Goal: Transaction & Acquisition: Purchase product/service

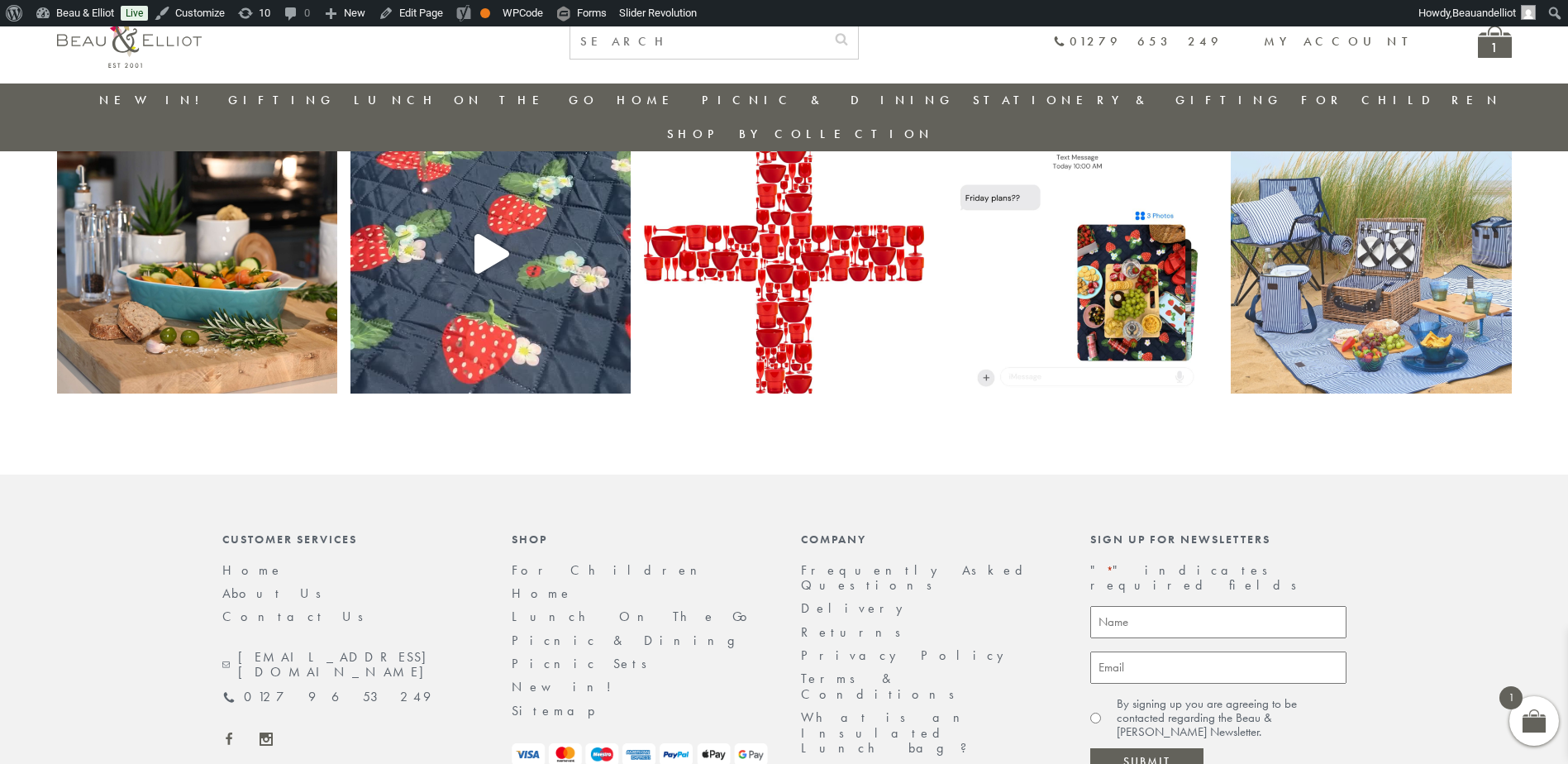
scroll to position [3414, 0]
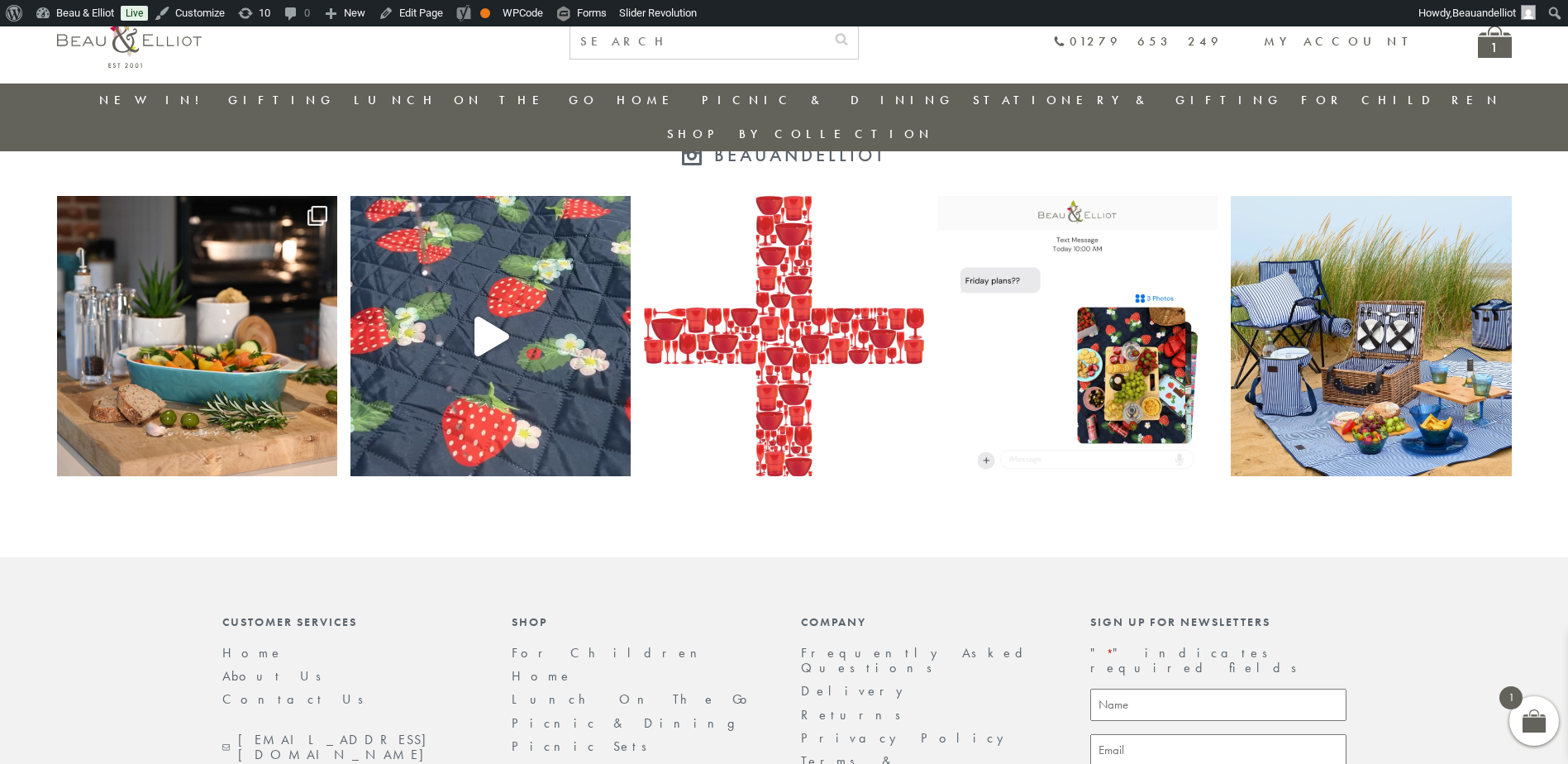
click at [887, 320] on img at bounding box center [784, 335] width 280 height 280
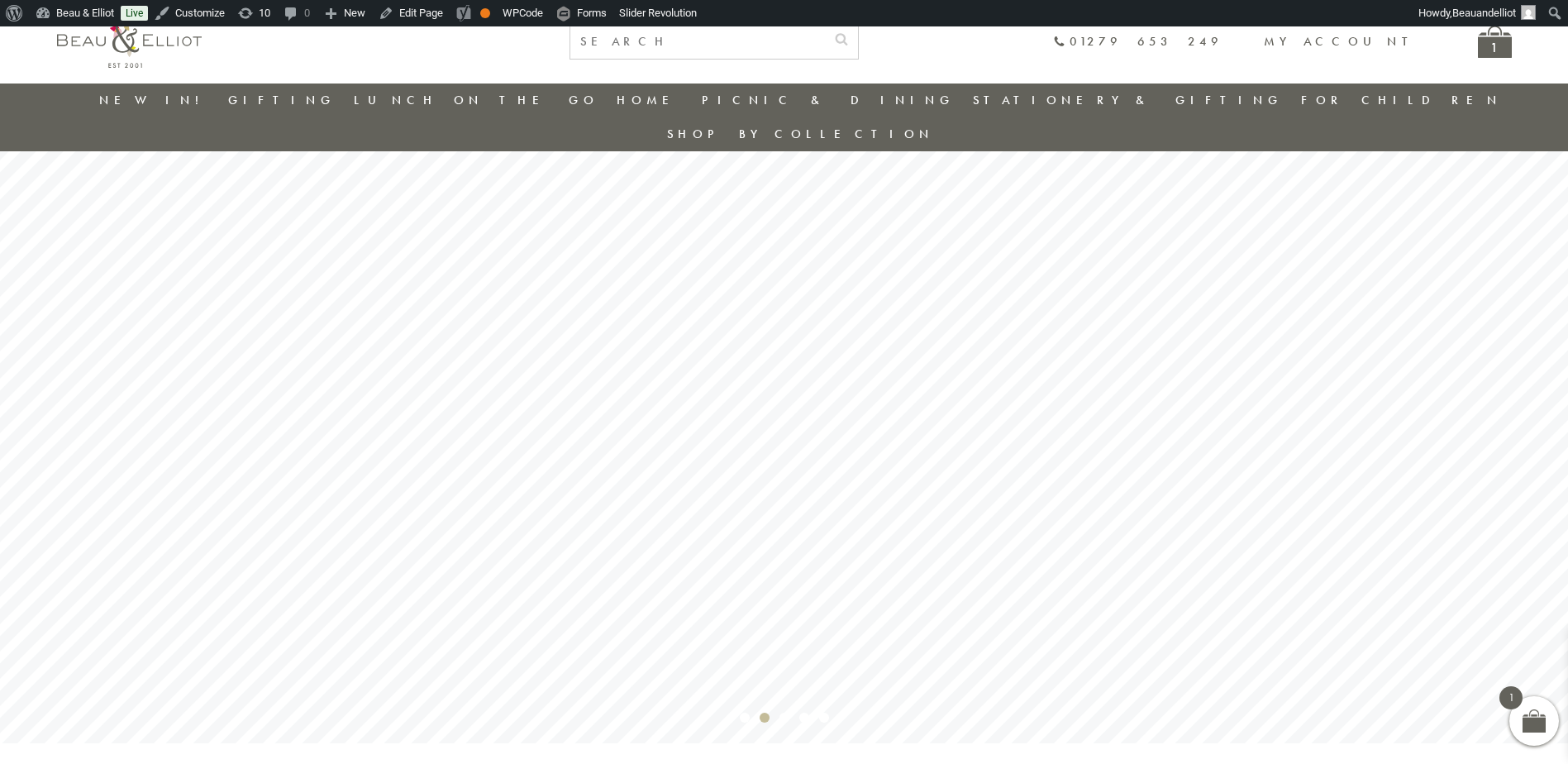
scroll to position [0, 0]
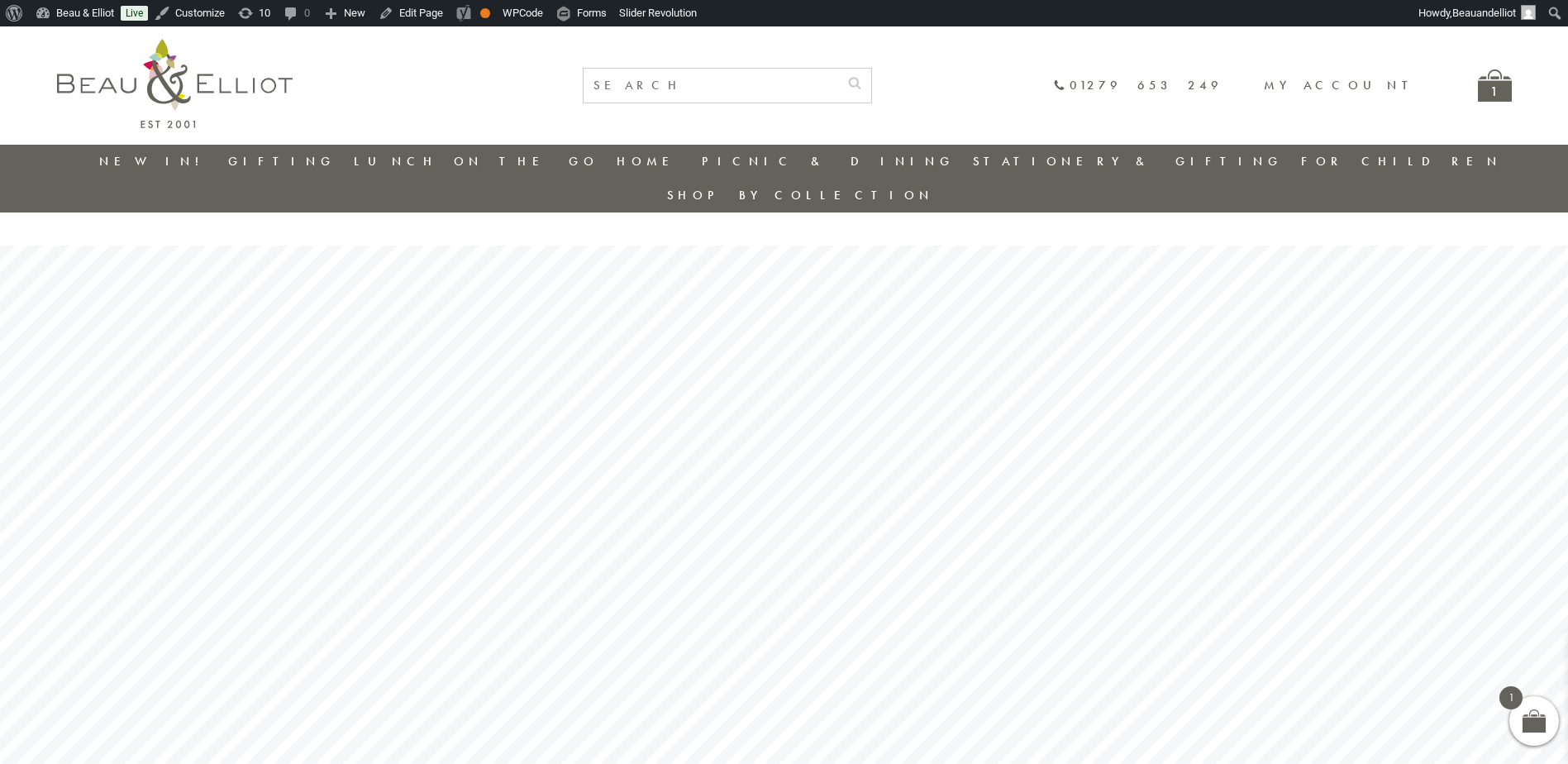
click at [1495, 102] on div "1" at bounding box center [1494, 85] width 34 height 32
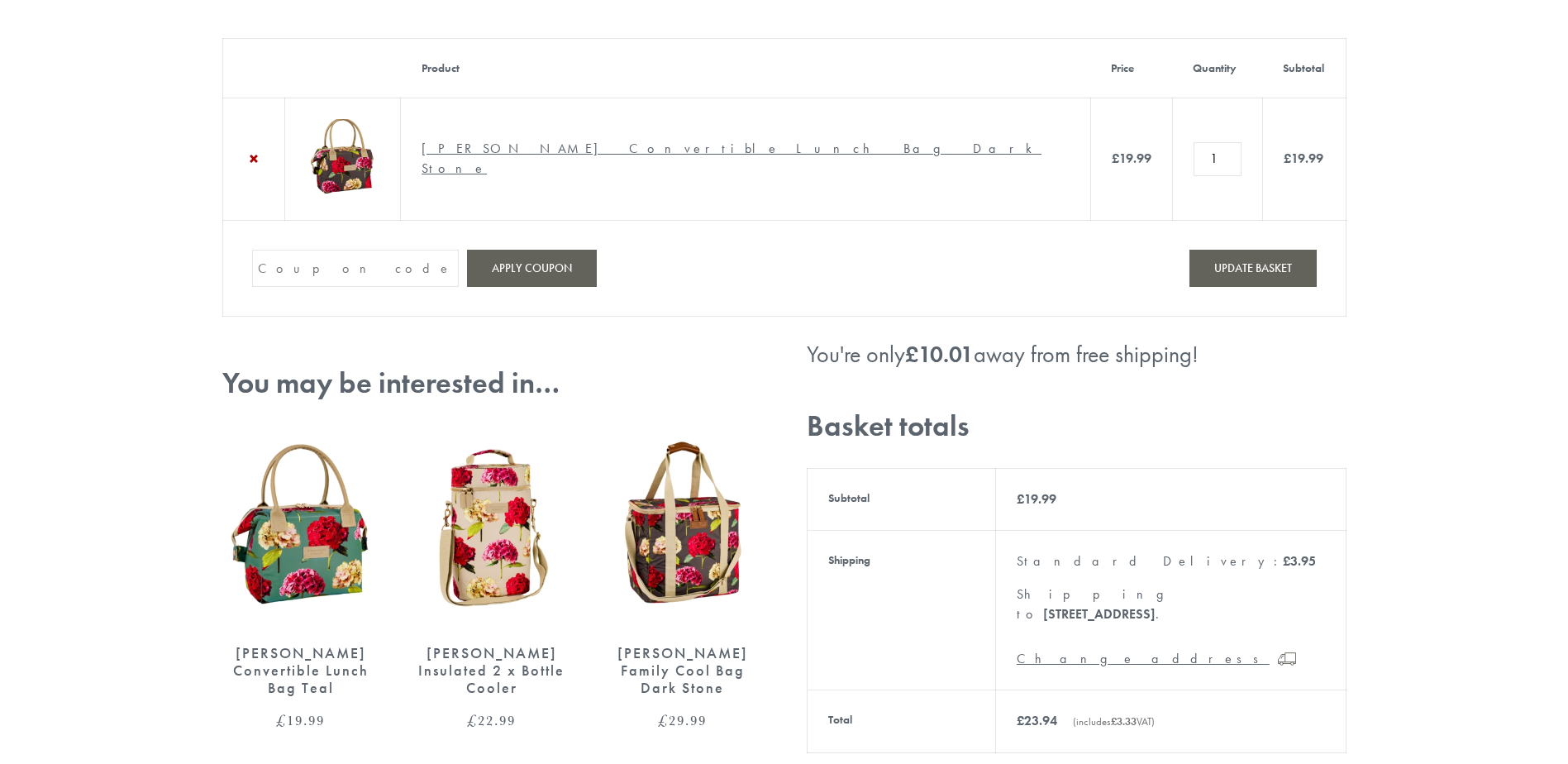
scroll to position [496, 0]
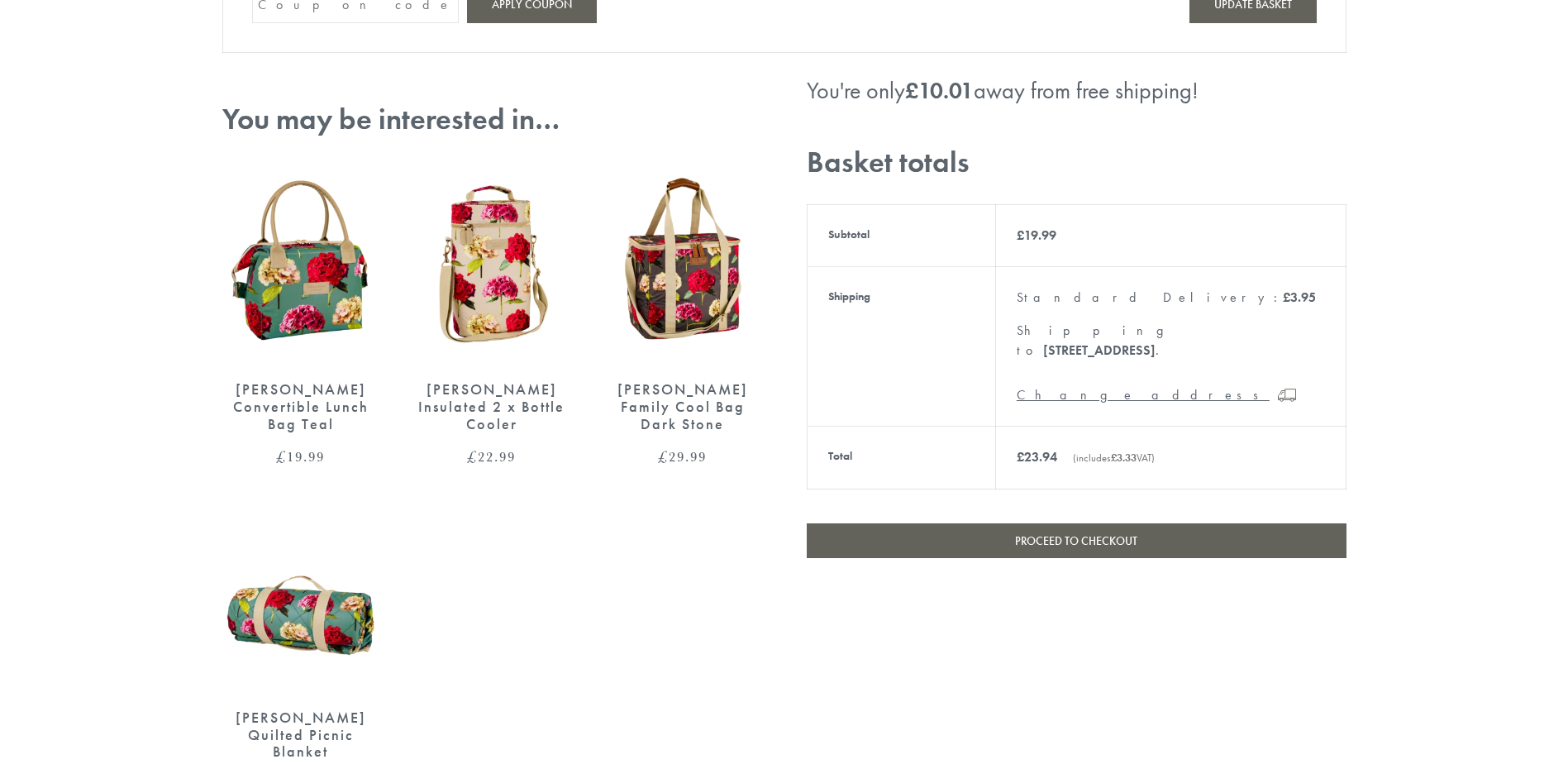
click at [897, 523] on link "Proceed to checkout" at bounding box center [1076, 541] width 539 height 35
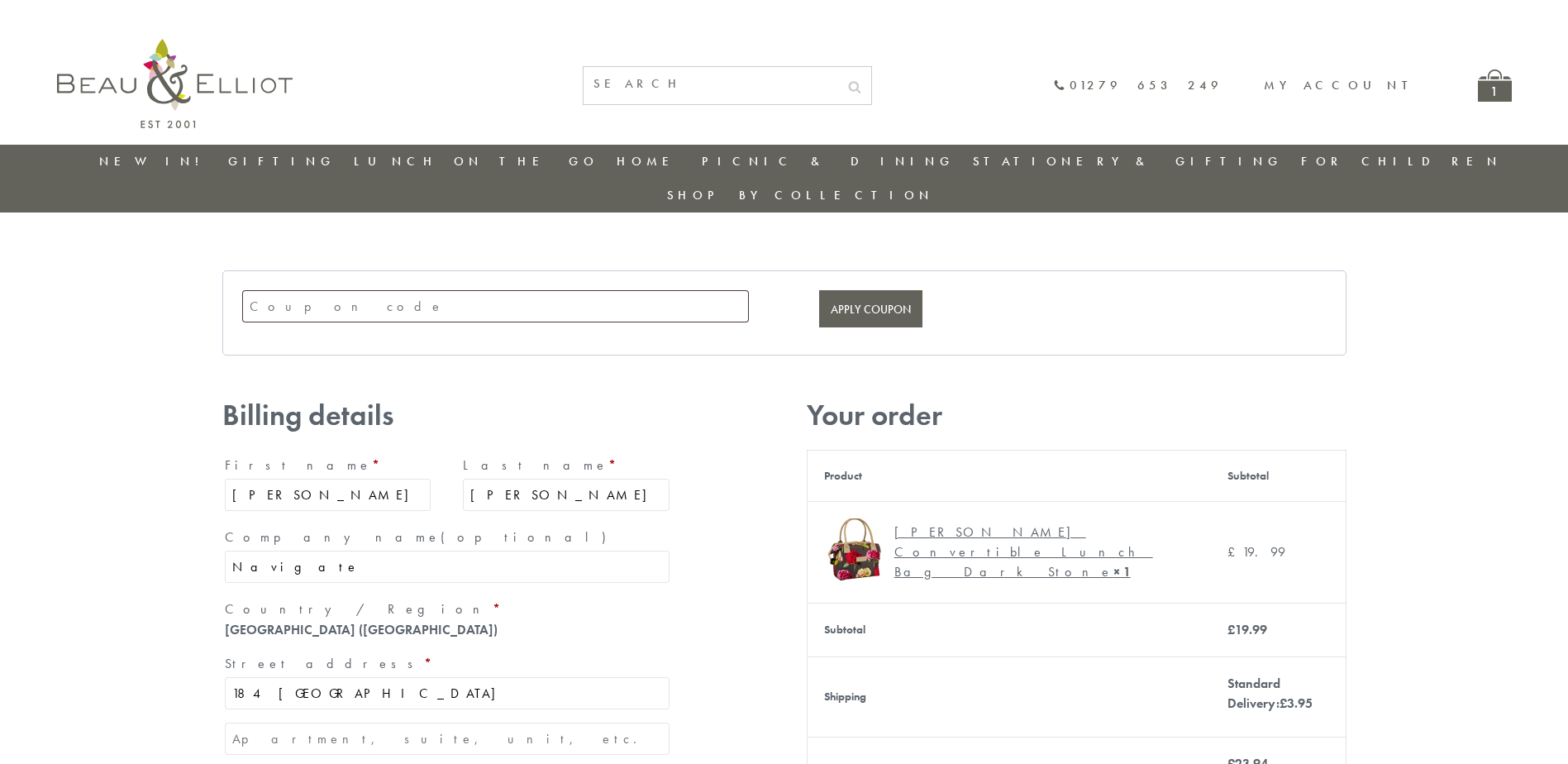
click at [173, 72] on img at bounding box center [175, 83] width 236 height 89
